Goal: Use online tool/utility

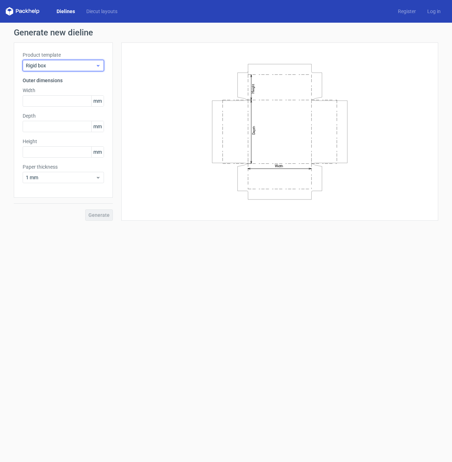
click at [96, 65] on icon at bounding box center [98, 66] width 5 height 6
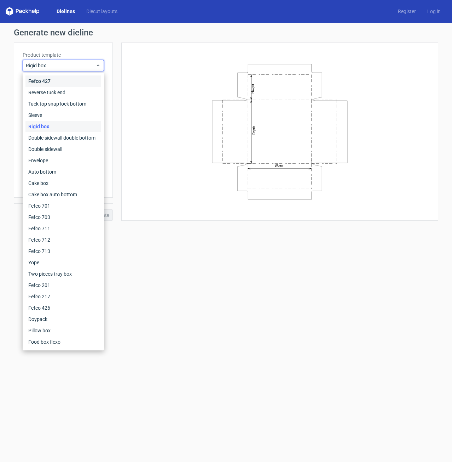
click at [68, 82] on div "Fefco 427" at bounding box center [63, 80] width 76 height 11
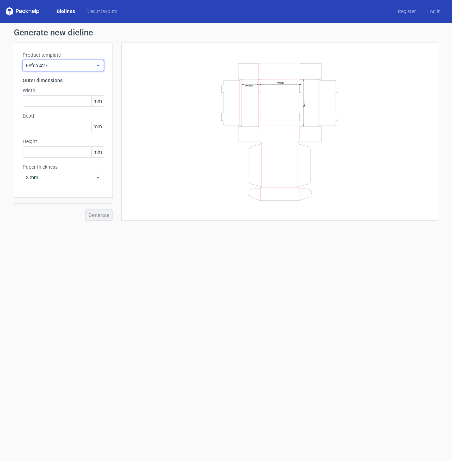
click at [68, 68] on span "Fefco 427" at bounding box center [61, 65] width 70 height 7
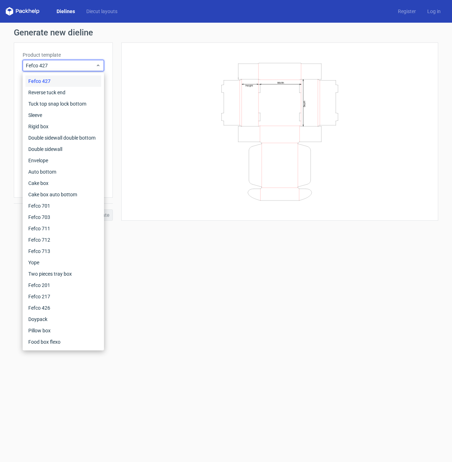
click at [144, 136] on div "Width Depth Height" at bounding box center [280, 131] width 300 height 160
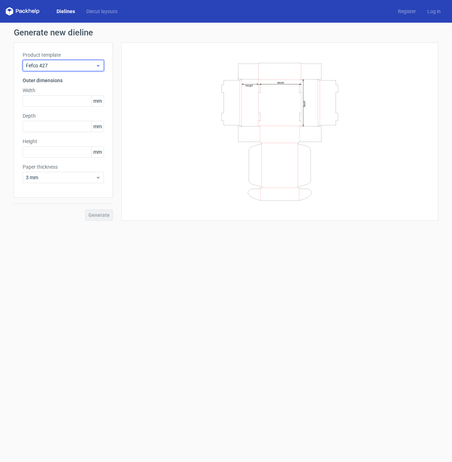
click at [86, 64] on span "Fefco 427" at bounding box center [61, 65] width 70 height 7
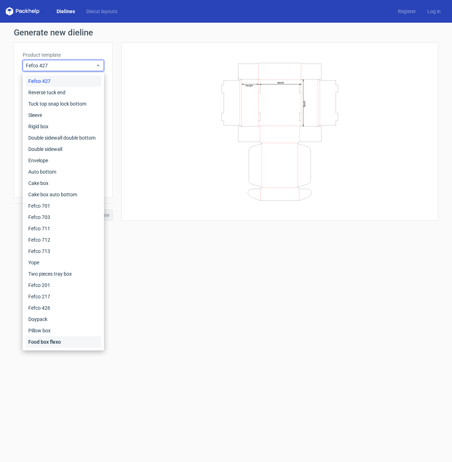
click at [65, 340] on div "Food box flexo" at bounding box center [63, 341] width 76 height 11
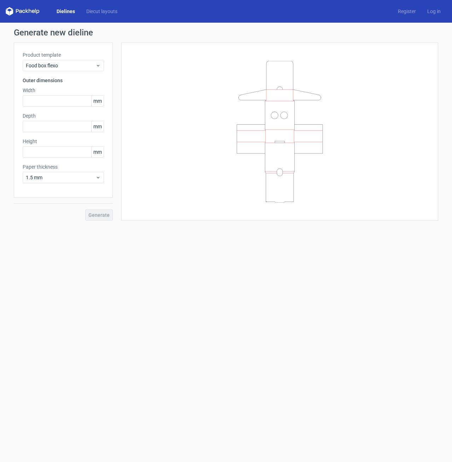
drag, startPoint x: 295, startPoint y: 103, endPoint x: 285, endPoint y: 130, distance: 29.0
click at [285, 130] on icon at bounding box center [280, 132] width 212 height 142
click at [99, 213] on div "Generate" at bounding box center [63, 209] width 99 height 23
